Goal: Transaction & Acquisition: Purchase product/service

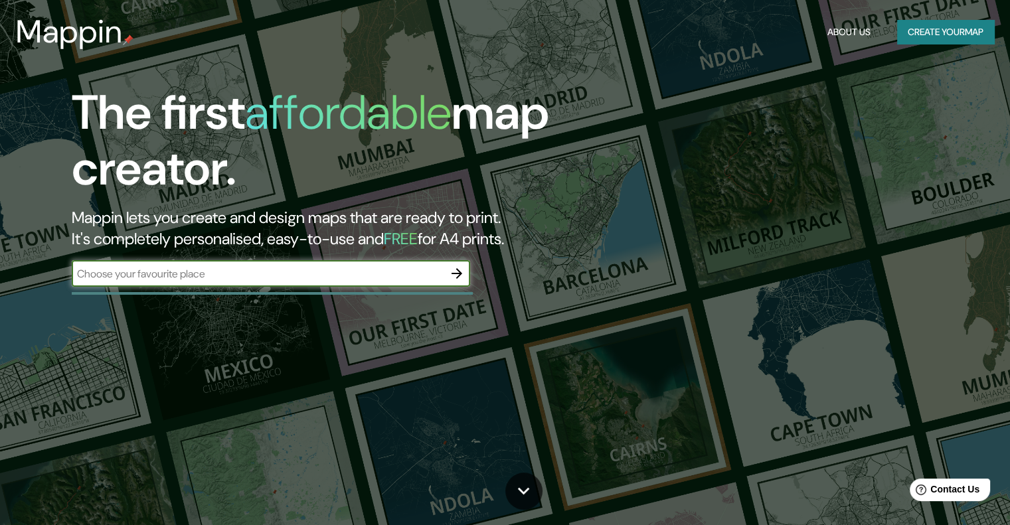
click at [933, 27] on button "Create your map" at bounding box center [945, 32] width 97 height 25
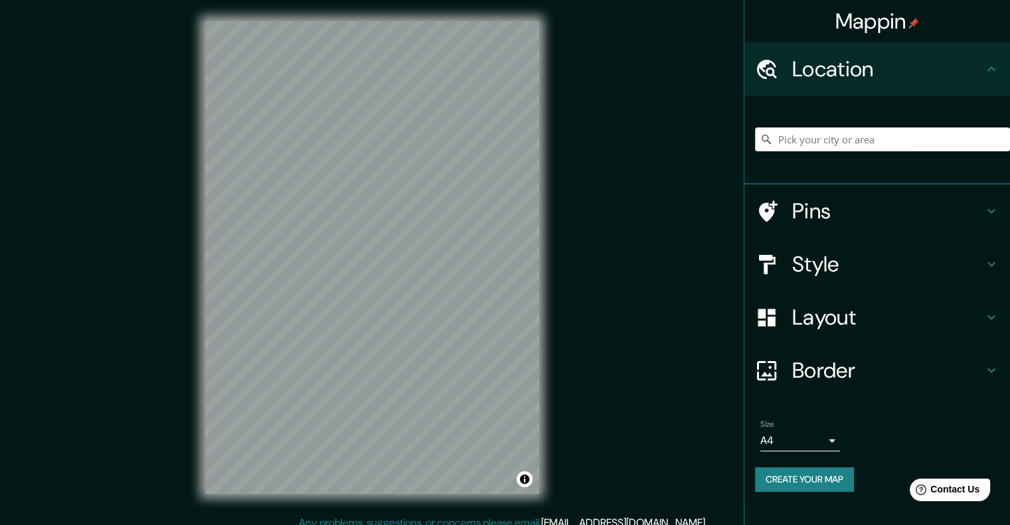
click at [821, 147] on input "Pick your city or area" at bounding box center [882, 139] width 255 height 24
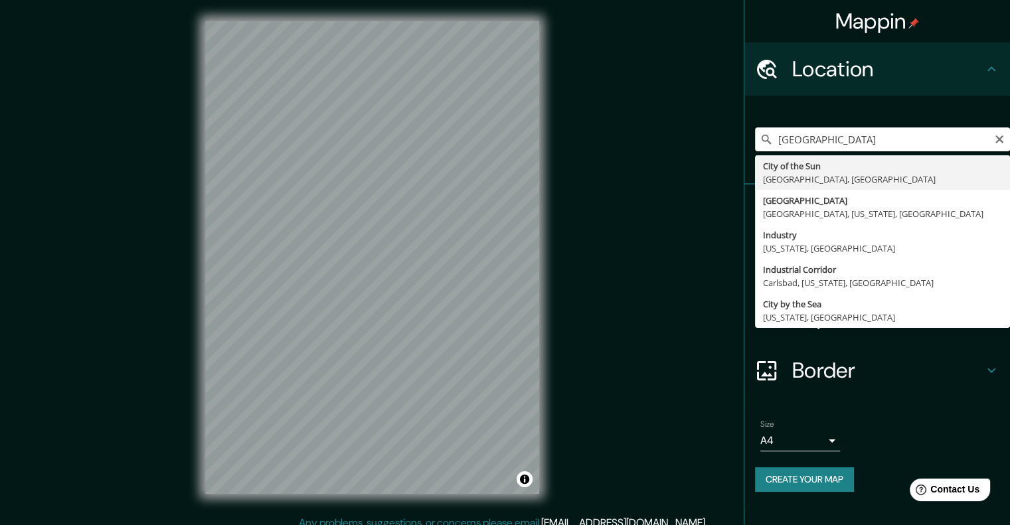
click at [839, 134] on input "[GEOGRAPHIC_DATA]" at bounding box center [882, 139] width 255 height 24
type input "[GEOGRAPHIC_DATA]"
